Goal: Task Accomplishment & Management: Complete application form

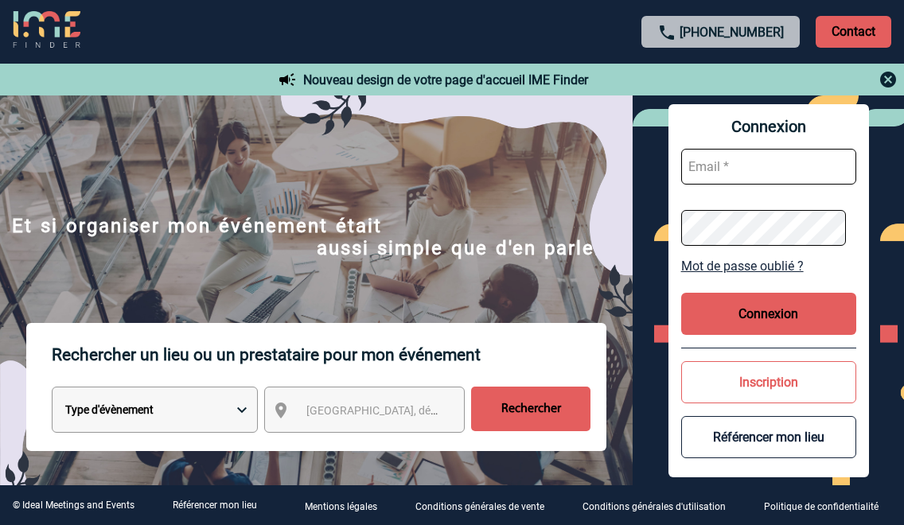
type input "[EMAIL_ADDRESS][DOMAIN_NAME]"
click at [767, 317] on button "Connexion" at bounding box center [768, 314] width 175 height 42
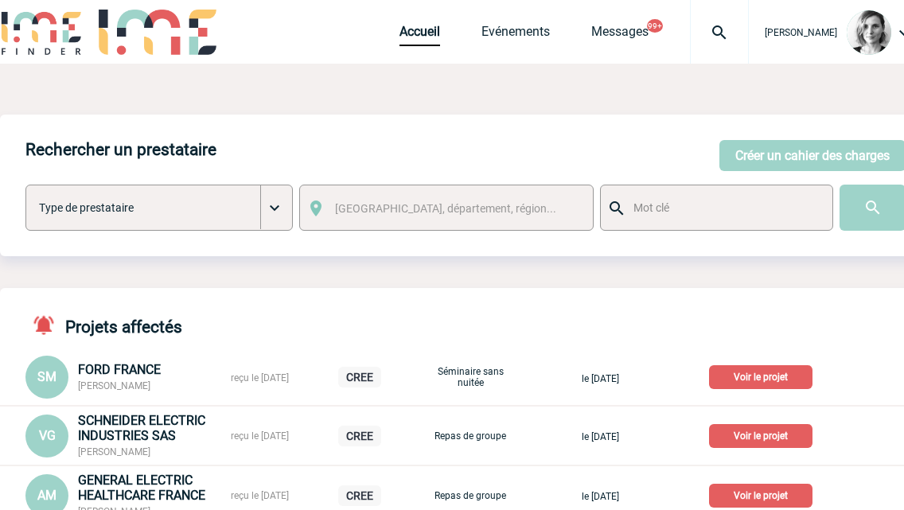
click at [740, 38] on img at bounding box center [718, 32] width 57 height 19
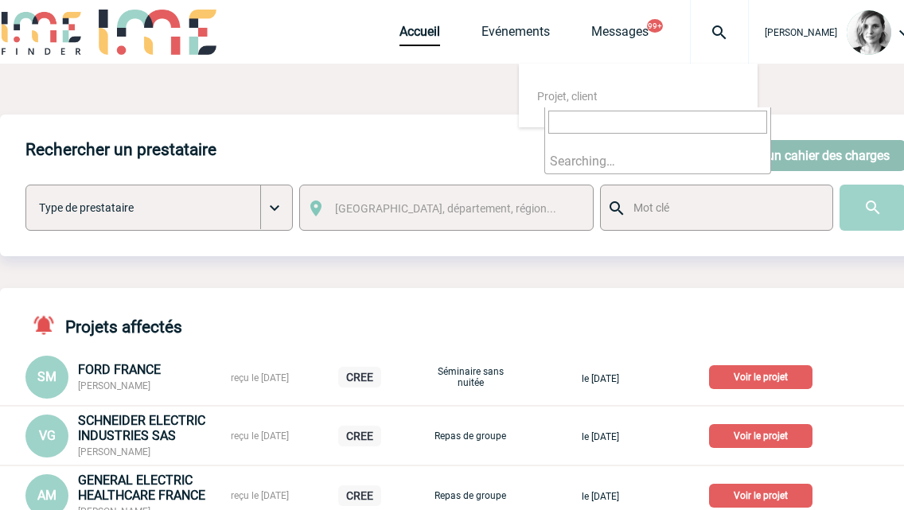
click at [839, 150] on button "Créer un cahier des charges" at bounding box center [812, 155] width 186 height 31
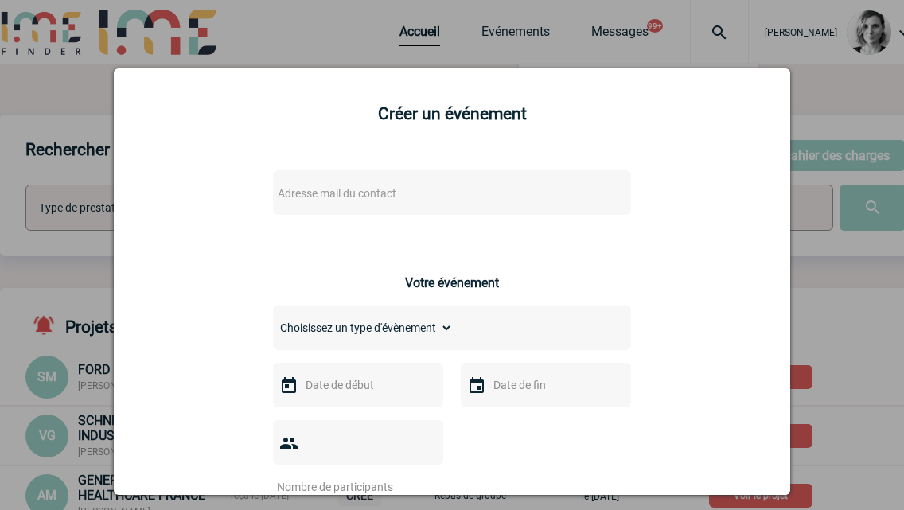
click at [339, 199] on span "Adresse mail du contact" at bounding box center [337, 193] width 119 height 13
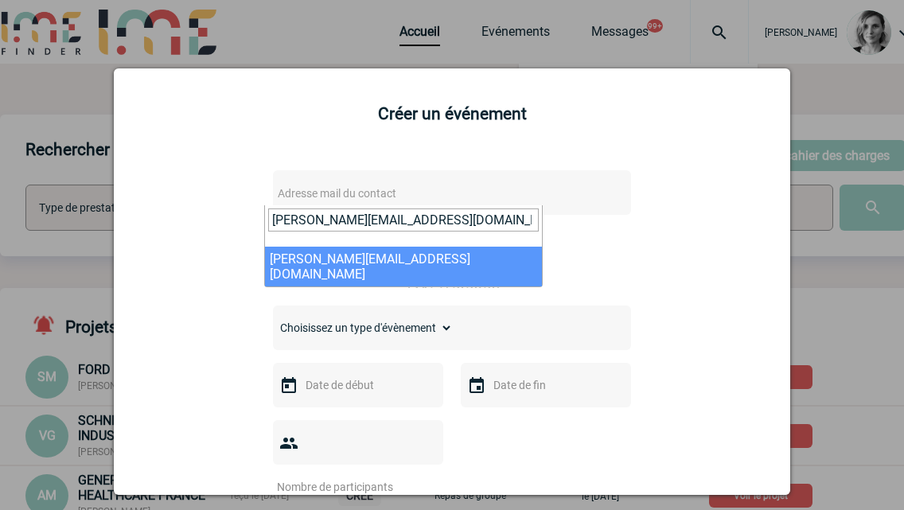
type input "mathilde.noppe@capgemini.com"
select select "122891"
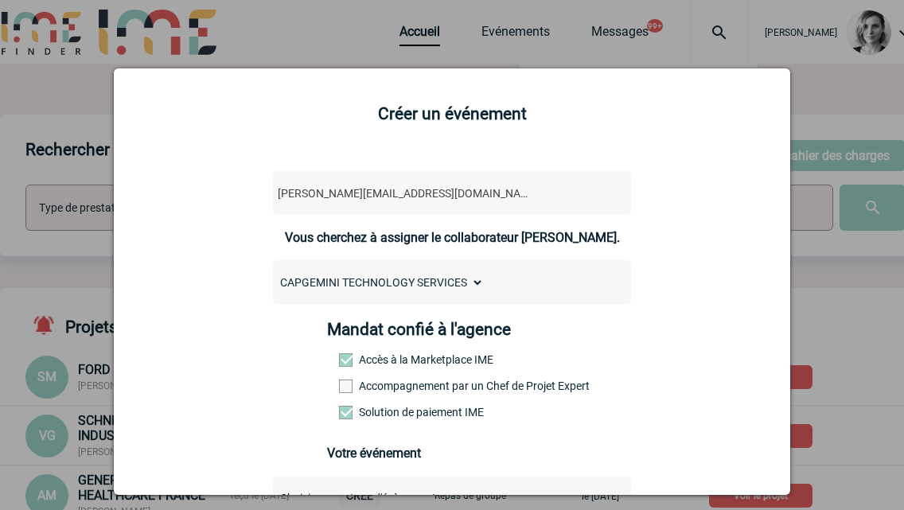
click at [369, 398] on div "Mandat confié à l'agence Accès à la Marketplace IME Accompagnement par un Chef …" at bounding box center [452, 375] width 251 height 111
click at [369, 384] on label "Accompagnement par un Chef de Projet Expert" at bounding box center [374, 385] width 70 height 13
click at [0, 0] on input "Accompagnement par un Chef de Projet Expert" at bounding box center [0, 0] width 0 height 0
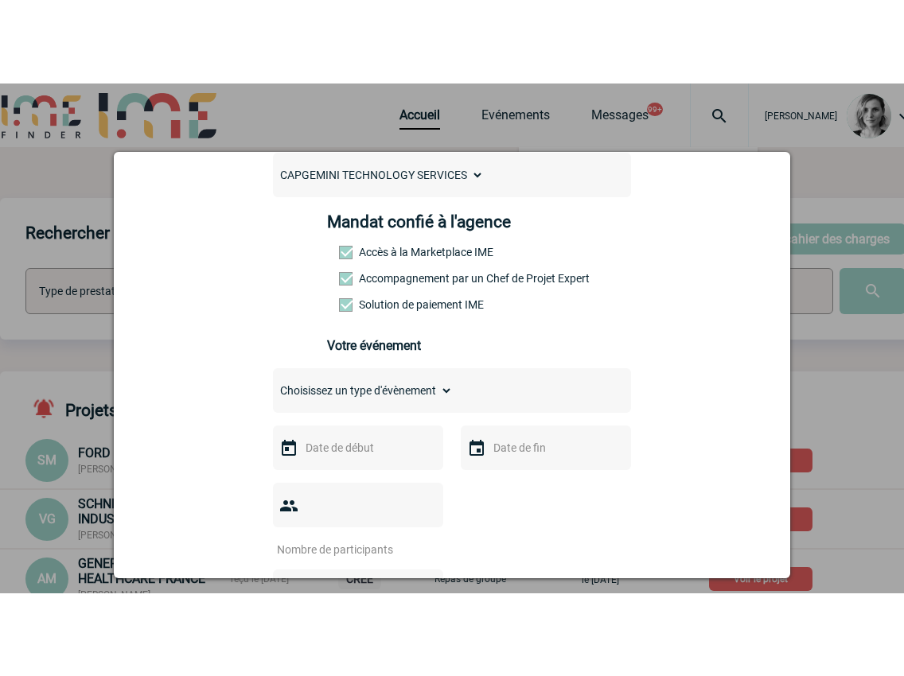
scroll to position [398, 0]
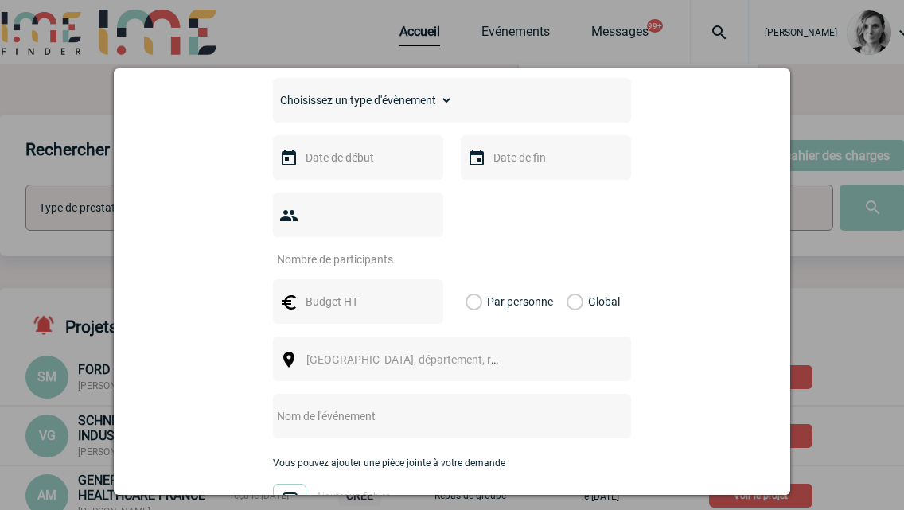
click at [343, 97] on select "Choisissez un type d'évènement Séminaire avec nuitée Séminaire sans nuitée Repa…" at bounding box center [363, 100] width 180 height 22
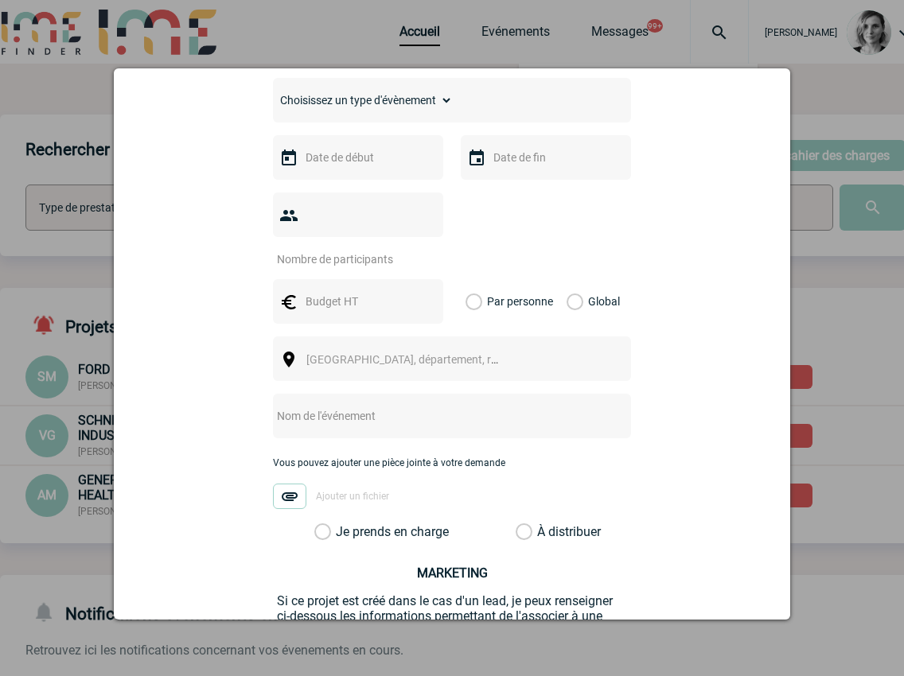
click at [373, 95] on select "Choisissez un type d'évènement Séminaire avec nuitée Séminaire sans nuitée Repa…" at bounding box center [363, 100] width 180 height 22
click at [273, 93] on select "Choisissez un type d'évènement Séminaire avec nuitée Séminaire sans nuitée Repa…" at bounding box center [363, 100] width 180 height 22
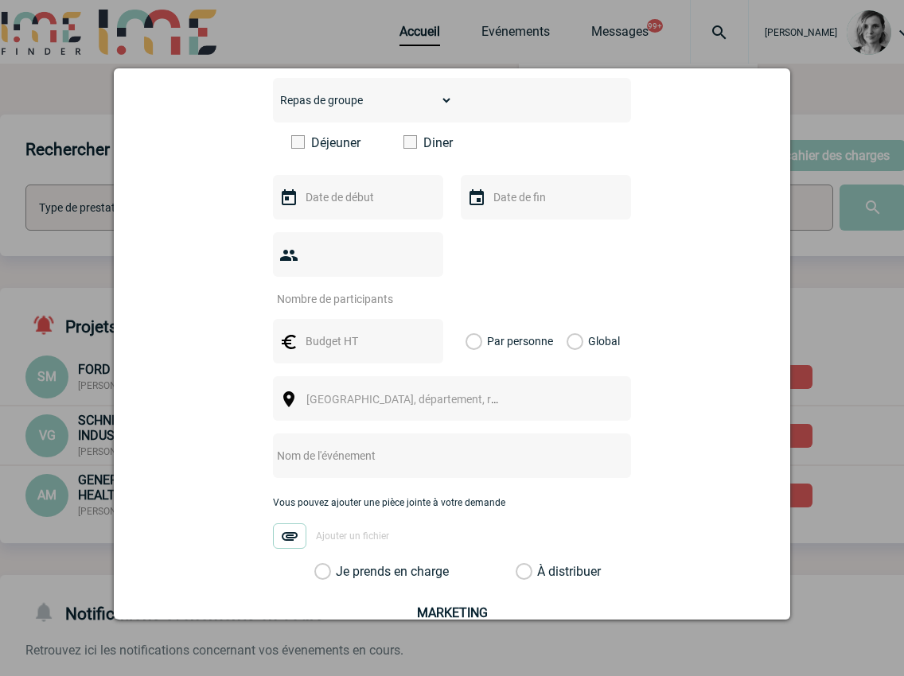
click at [414, 117] on div "Choisissez un type d'évènement Séminaire avec nuitée Séminaire sans nuitée Repa…" at bounding box center [452, 100] width 358 height 45
click at [413, 106] on select "Choisissez un type d'évènement Séminaire avec nuitée Séminaire sans nuitée Repa…" at bounding box center [363, 100] width 180 height 22
select select "5"
click at [273, 93] on select "Choisissez un type d'évènement Séminaire avec nuitée Séminaire sans nuitée Repa…" at bounding box center [363, 100] width 180 height 22
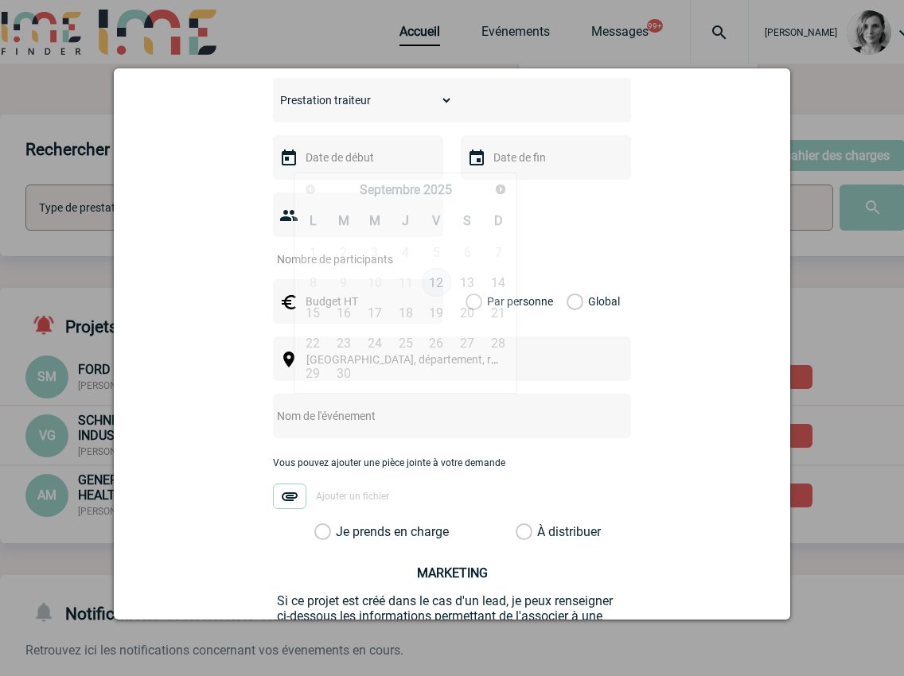
click at [357, 168] on input "text" at bounding box center [356, 157] width 110 height 21
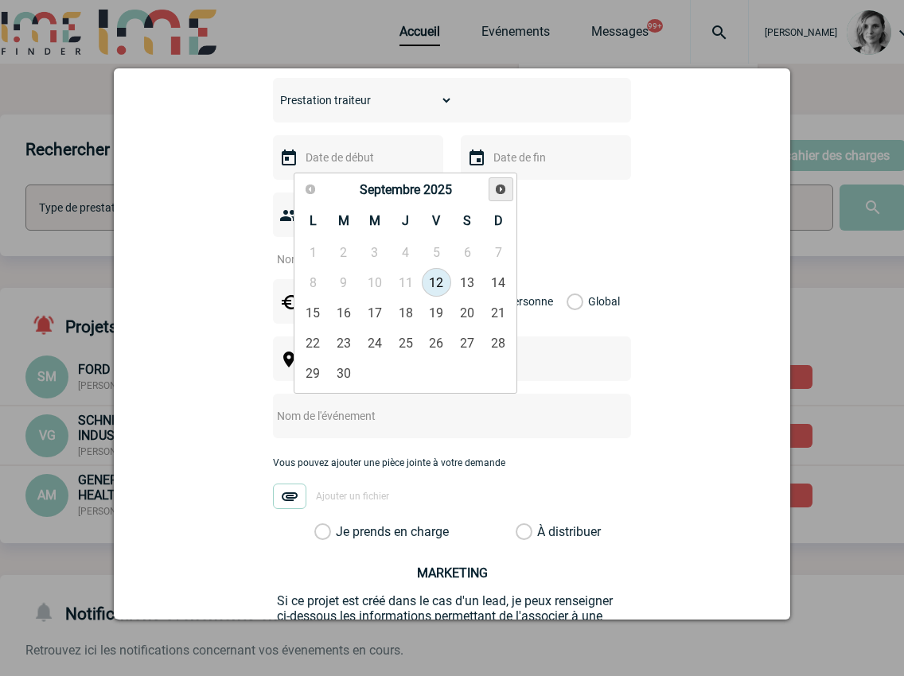
click at [505, 198] on link "Suivant" at bounding box center [500, 189] width 25 height 25
click at [403, 346] on link "23" at bounding box center [405, 343] width 29 height 29
type input "23-10-2025"
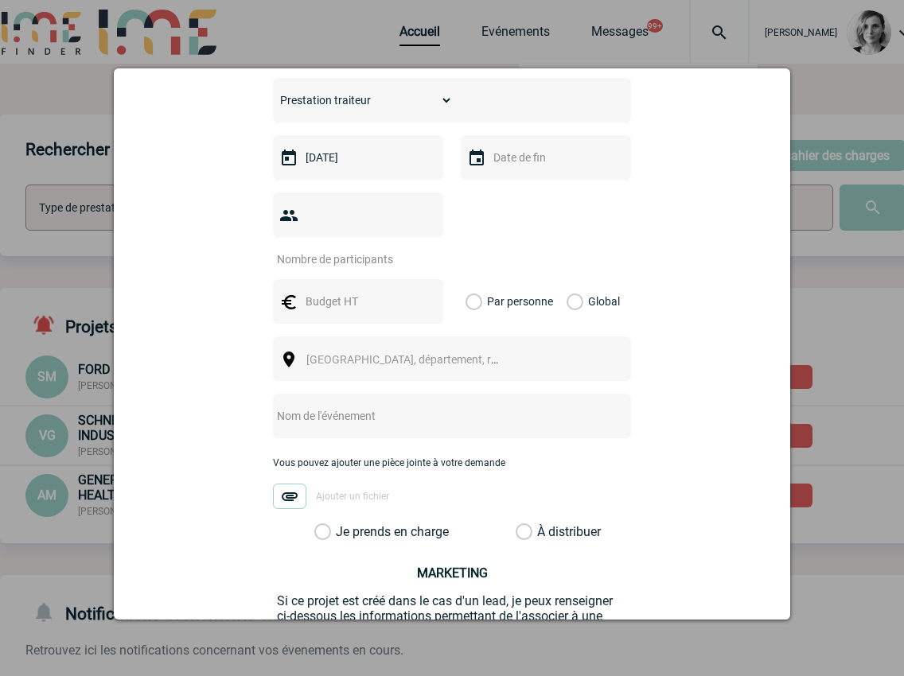
click at [325, 249] on input "number" at bounding box center [348, 259] width 150 height 21
type input "30"
click at [613, 279] on div "Par personne Global" at bounding box center [546, 301] width 170 height 45
click at [334, 291] on input "text" at bounding box center [356, 301] width 110 height 21
type input "232"
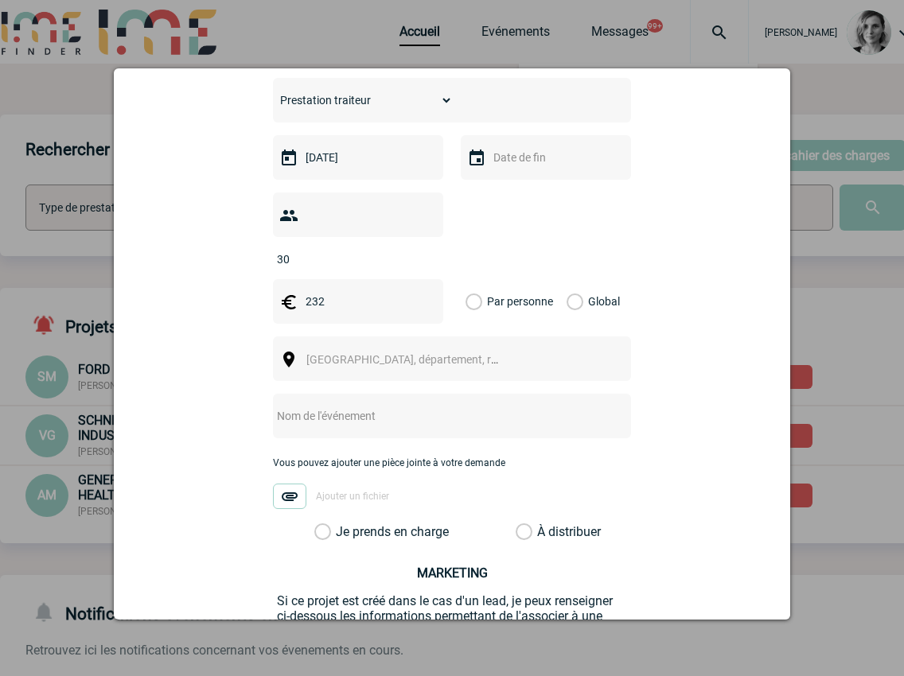
click at [577, 279] on label "Global" at bounding box center [571, 301] width 10 height 45
click at [0, 0] on input "Global" at bounding box center [0, 0] width 0 height 0
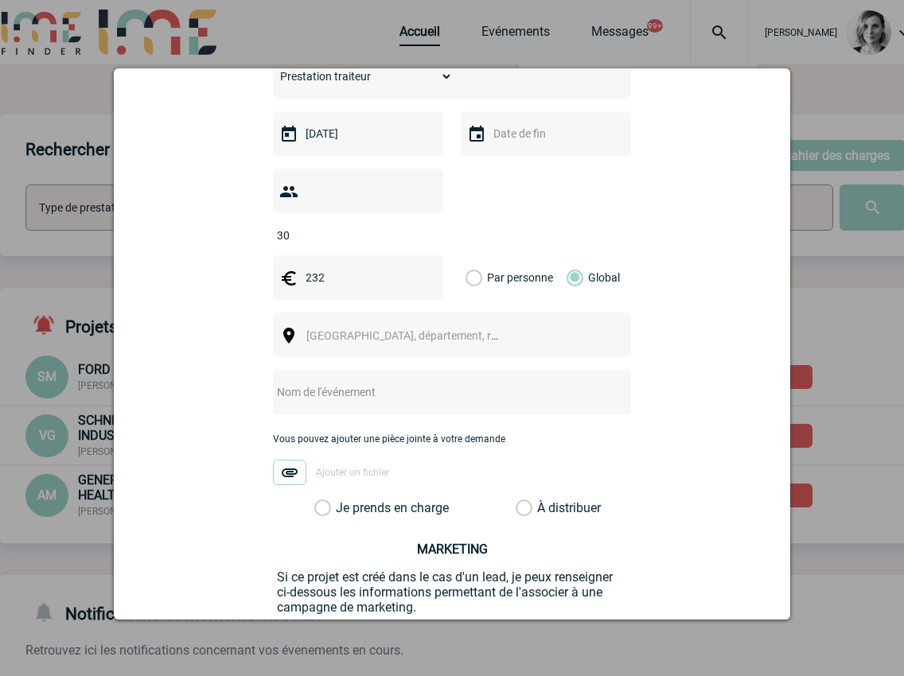
scroll to position [497, 0]
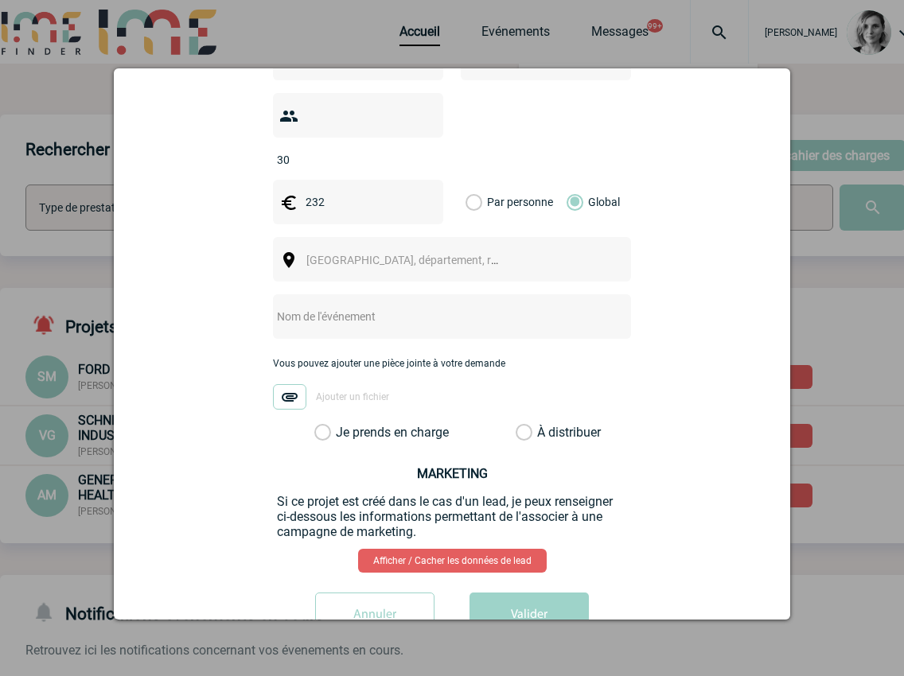
click at [349, 306] on input "text" at bounding box center [431, 316] width 316 height 21
click at [361, 252] on div "[GEOGRAPHIC_DATA], département, région..." at bounding box center [452, 259] width 358 height 45
click at [371, 254] on span "[GEOGRAPHIC_DATA], département, région..." at bounding box center [416, 260] width 221 height 13
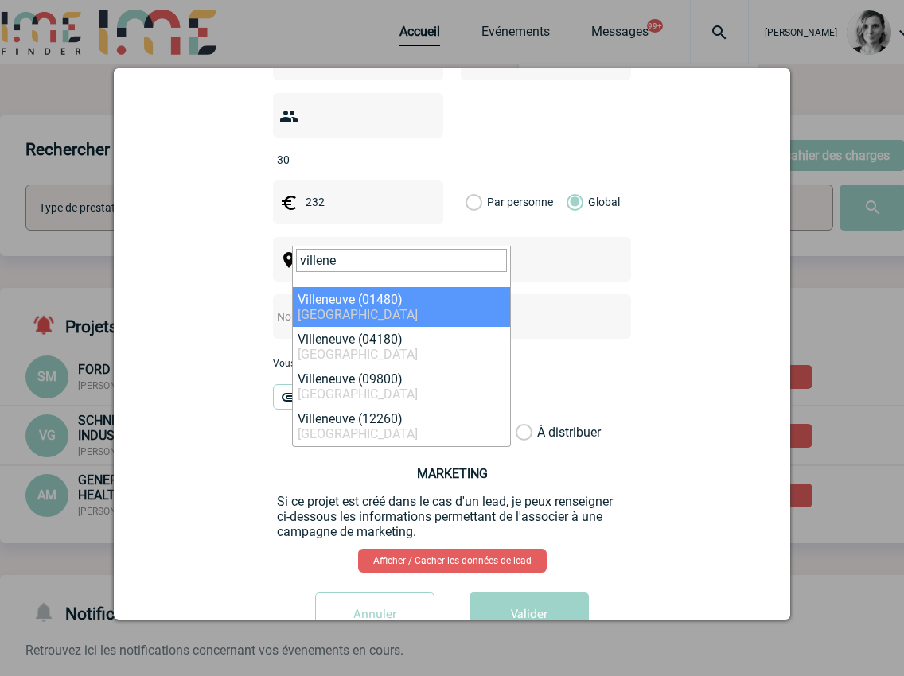
drag, startPoint x: 344, startPoint y: 262, endPoint x: 270, endPoint y: 274, distance: 75.1
click at [256, 265] on body "Lydie TRELLU Accueil Evénements" at bounding box center [452, 565] width 904 height 1130
paste input "Villeneuve-d'Ascq"
type input "Villeneuve-d'Ascq"
select select "14742"
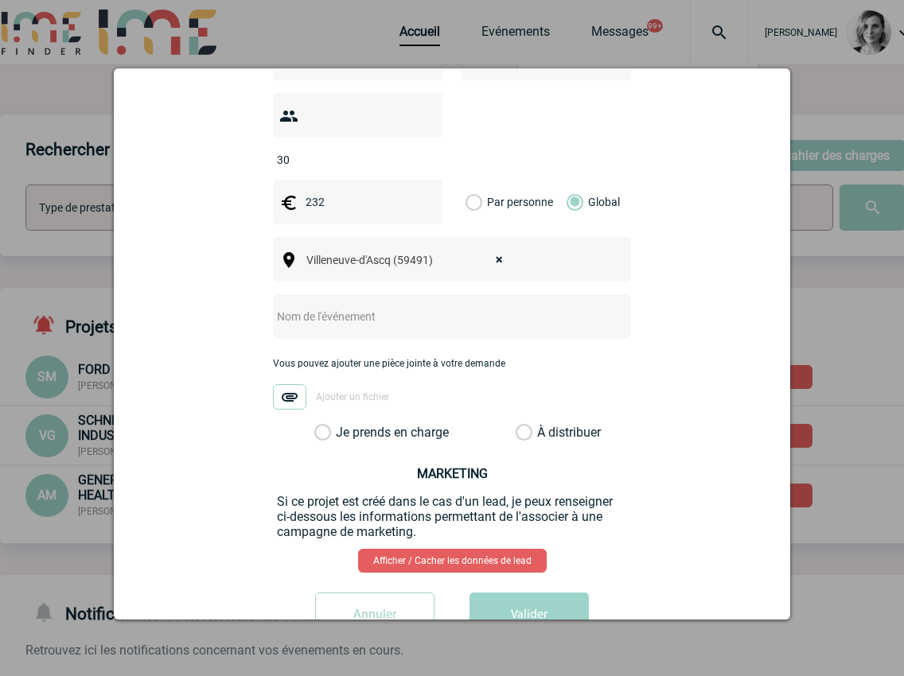
click at [339, 306] on input "text" at bounding box center [431, 316] width 316 height 21
type input "CENTRALISATION - Chaleur tournante"
click at [341, 425] on label "Je prends en charge" at bounding box center [327, 433] width 27 height 16
click at [0, 0] on input "Je prends en charge" at bounding box center [0, 0] width 0 height 0
click at [492, 509] on button "Valider" at bounding box center [528, 615] width 119 height 45
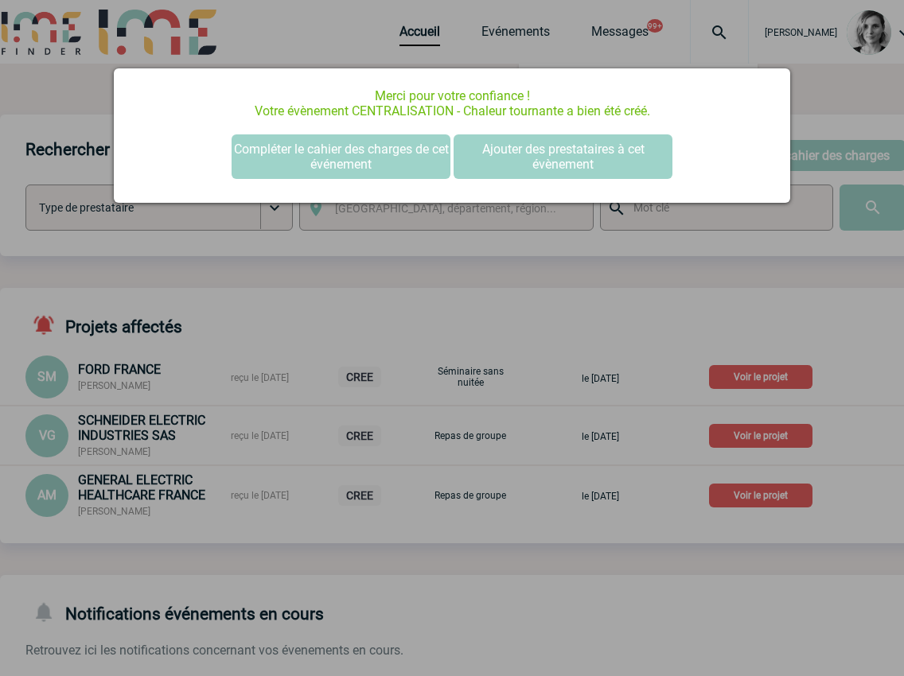
scroll to position [0, 0]
